Goal: Task Accomplishment & Management: Manage account settings

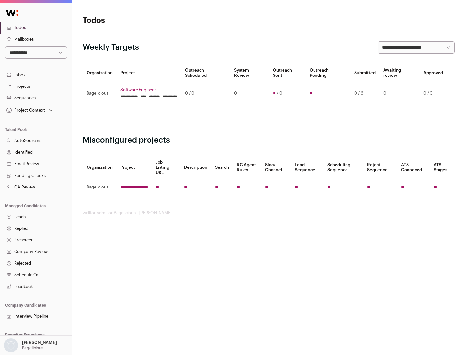
click at [36, 86] on link "Projects" at bounding box center [36, 87] width 72 height 12
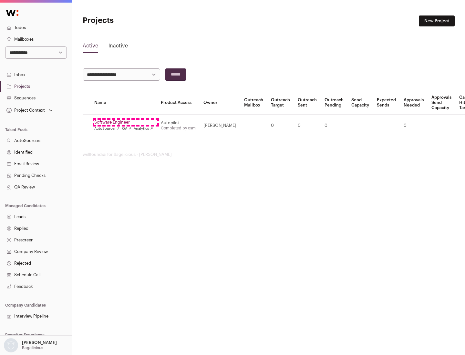
click at [126, 122] on link "Software Engineer" at bounding box center [123, 122] width 59 height 5
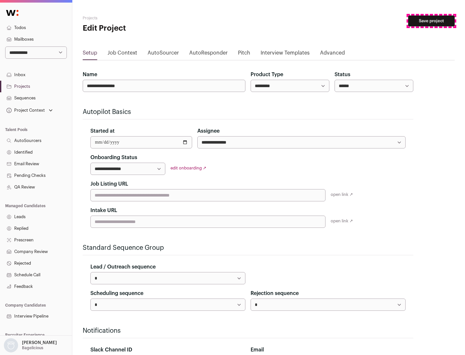
click at [431, 21] on button "Save project" at bounding box center [431, 21] width 47 height 11
